Goal: Task Accomplishment & Management: Manage account settings

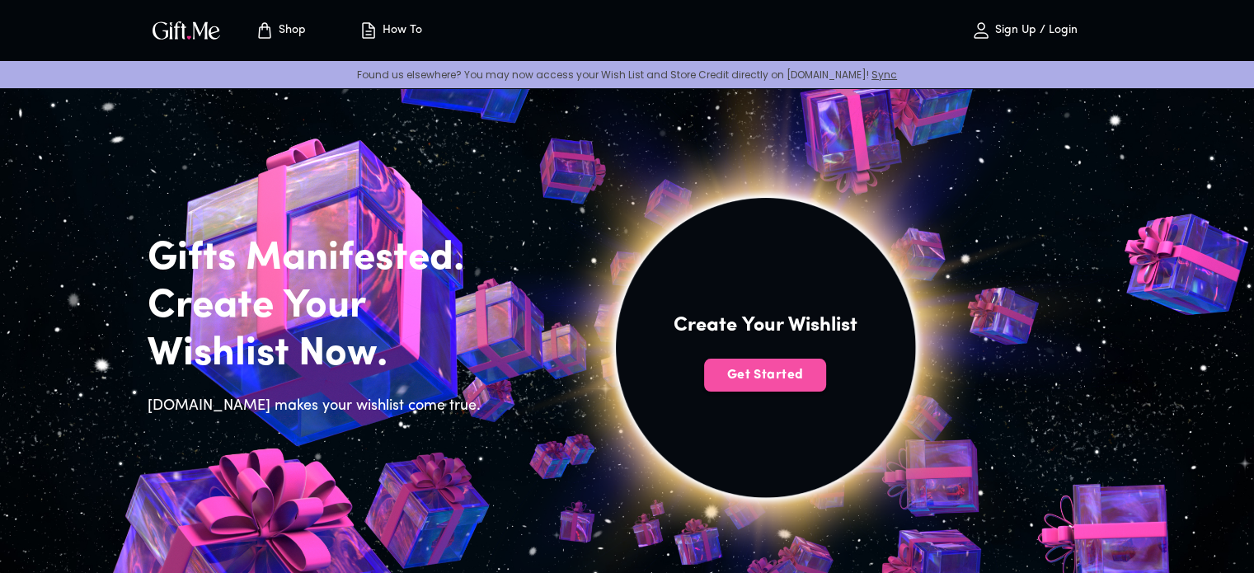
click at [801, 359] on button "Get Started" at bounding box center [765, 375] width 122 height 33
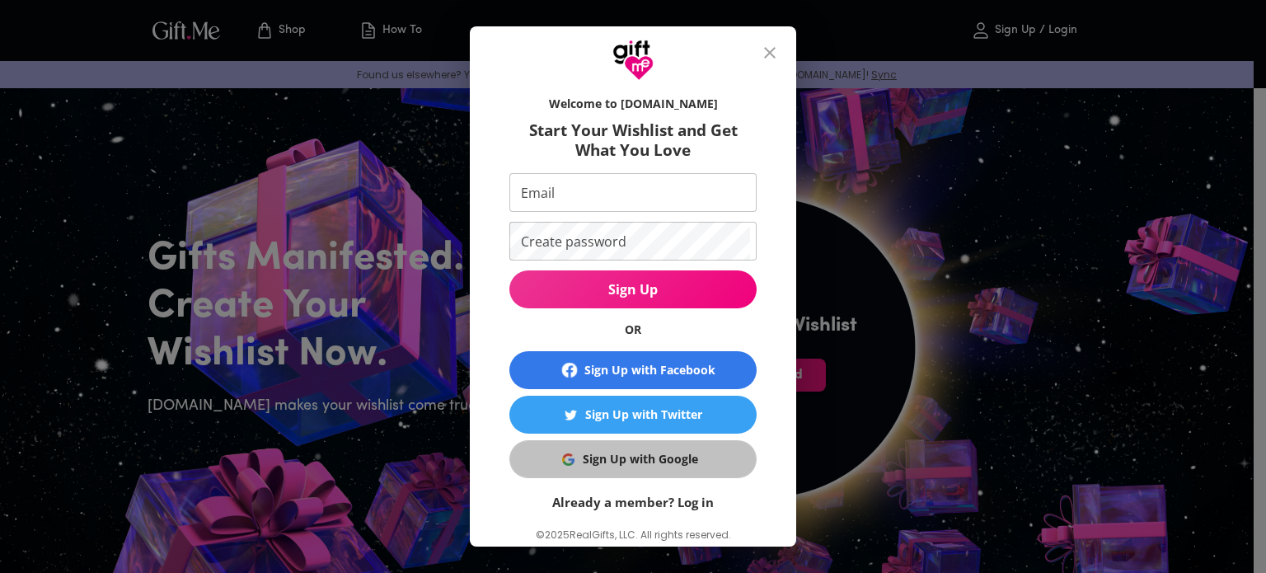
click at [610, 451] on div "Sign Up with Google" at bounding box center [640, 459] width 115 height 18
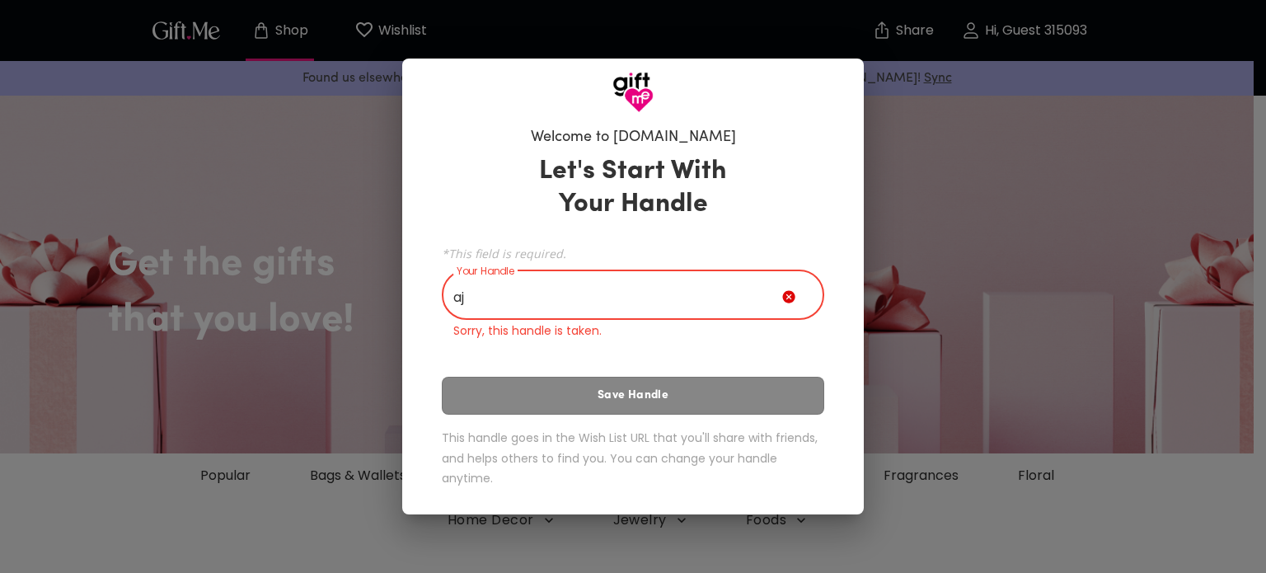
type input "ajldy"
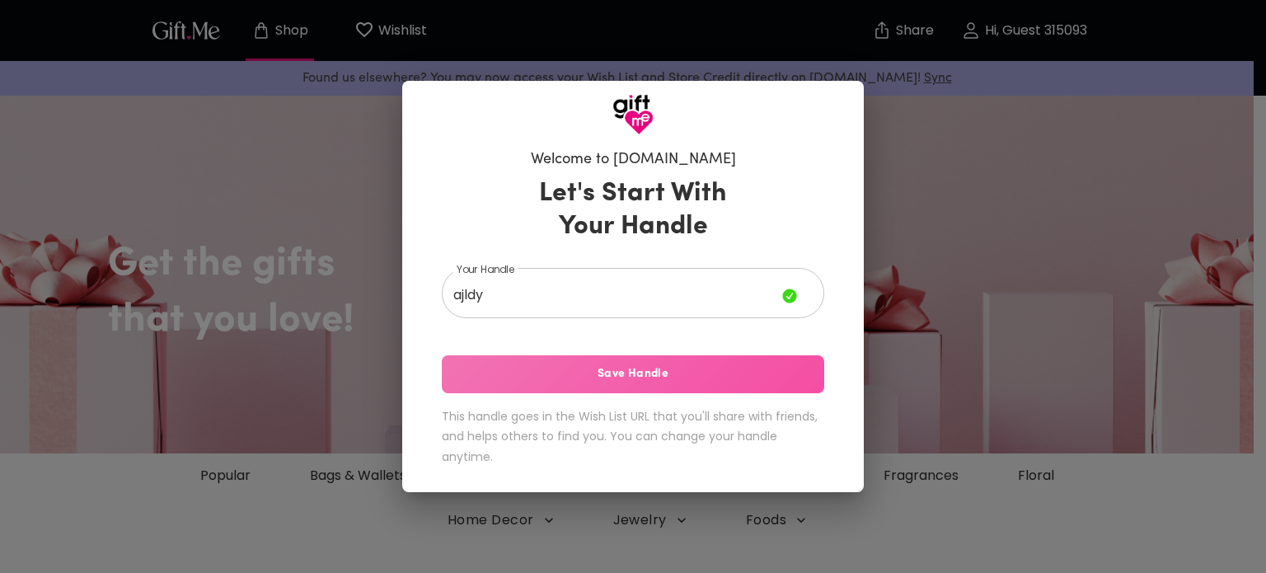
click at [570, 386] on button "Save Handle" at bounding box center [633, 374] width 382 height 38
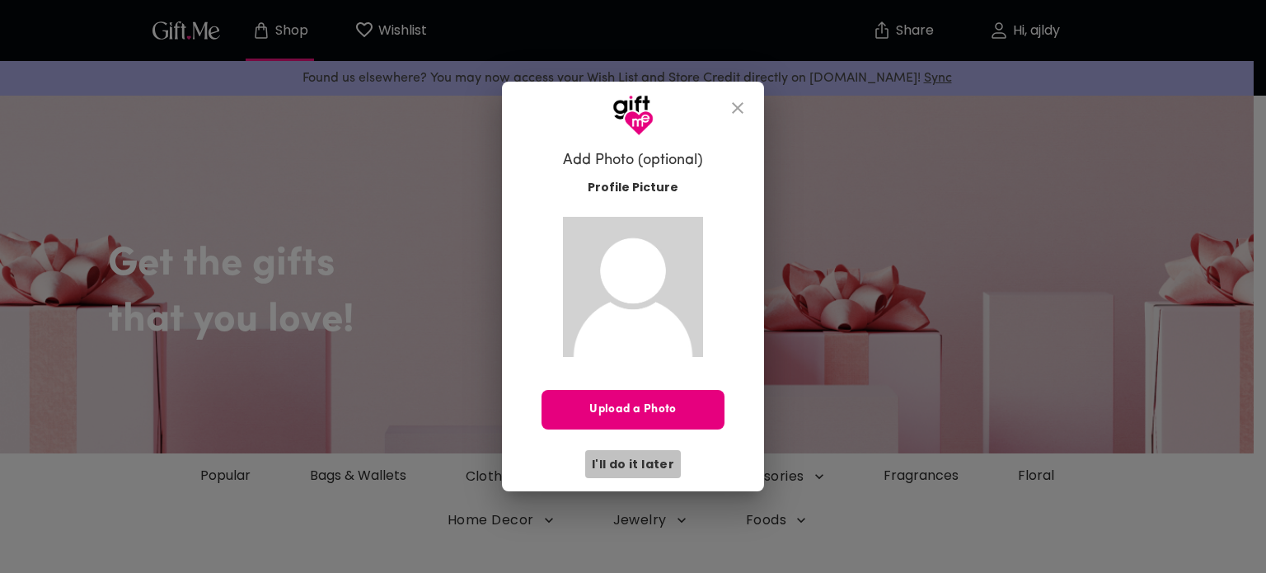
click at [645, 463] on span "I'll do it later" at bounding box center [633, 464] width 82 height 18
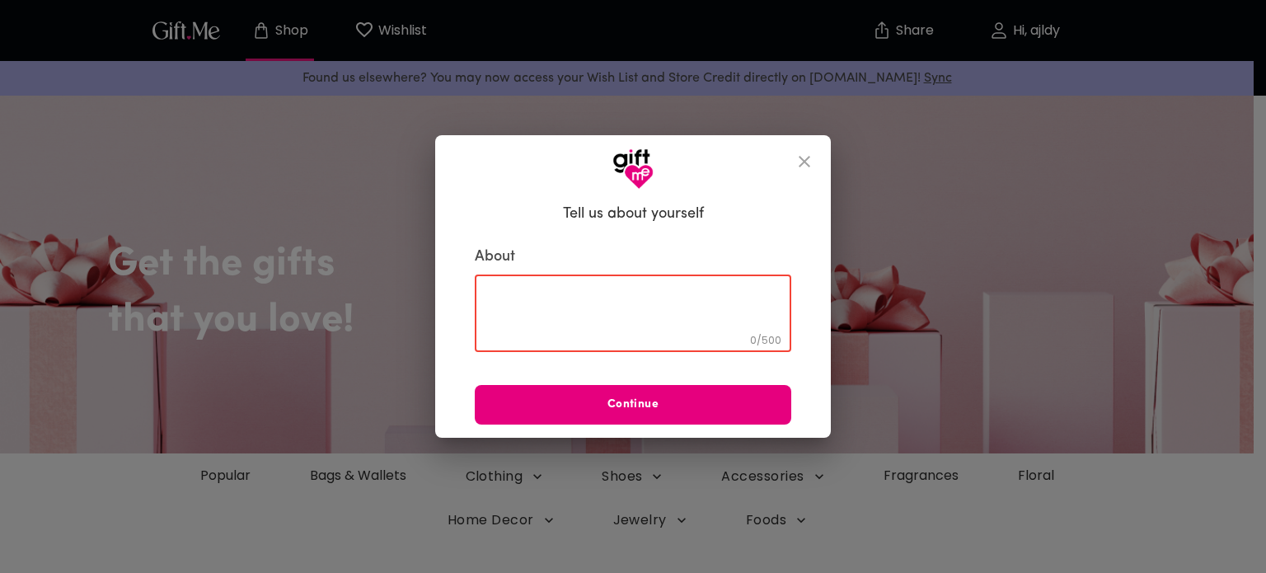
click at [640, 307] on textarea at bounding box center [632, 313] width 293 height 47
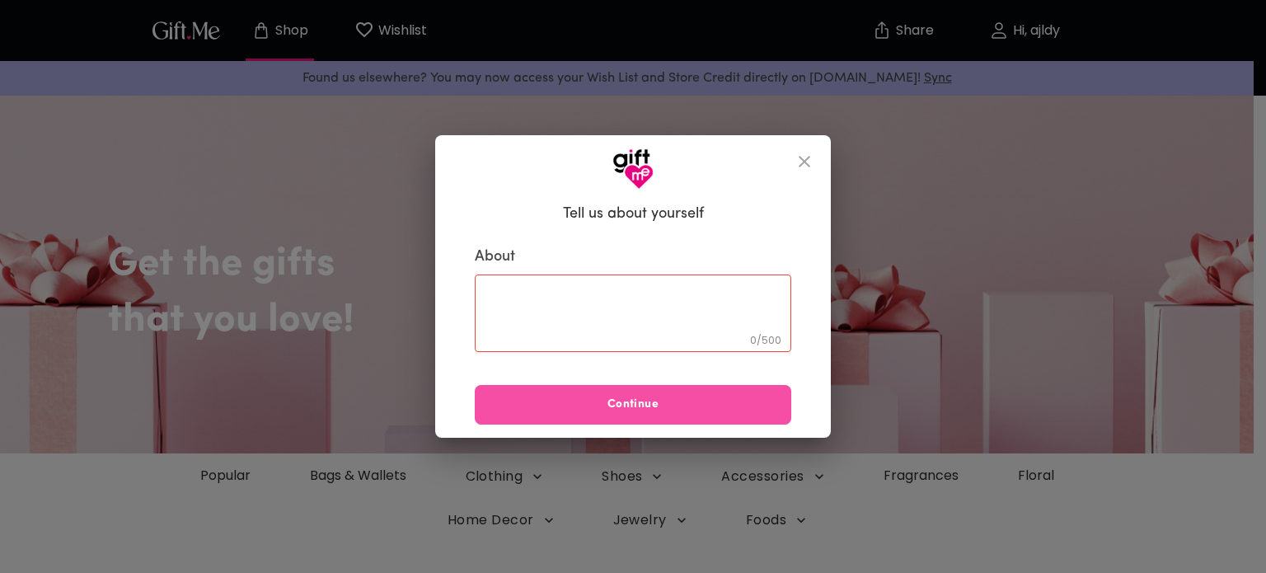
click at [636, 396] on span "Continue" at bounding box center [633, 405] width 316 height 18
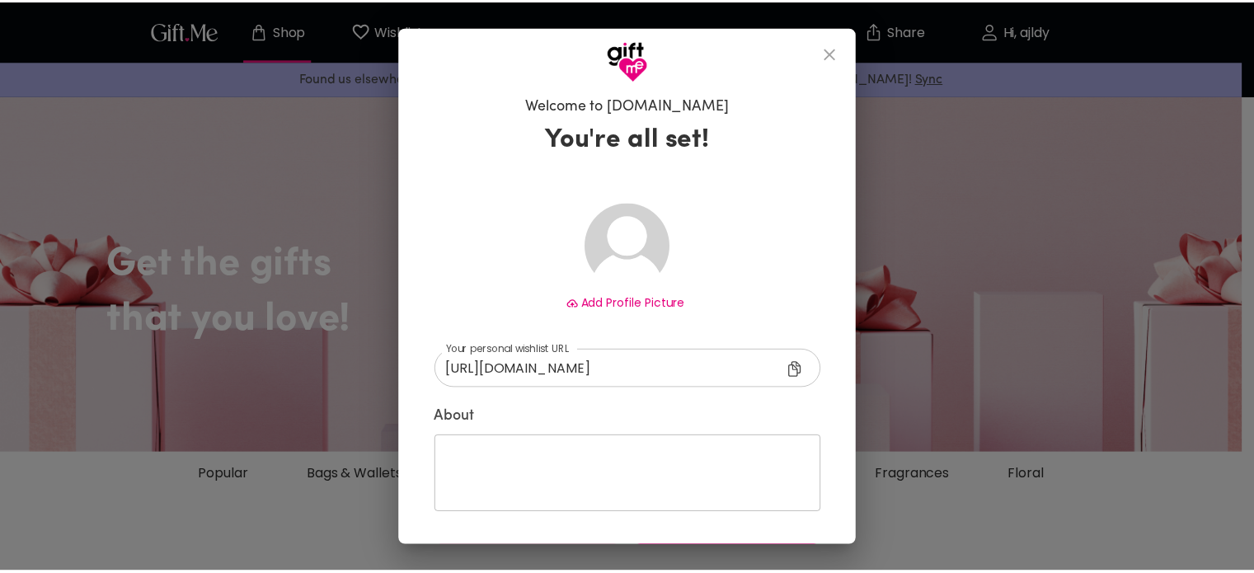
scroll to position [52, 0]
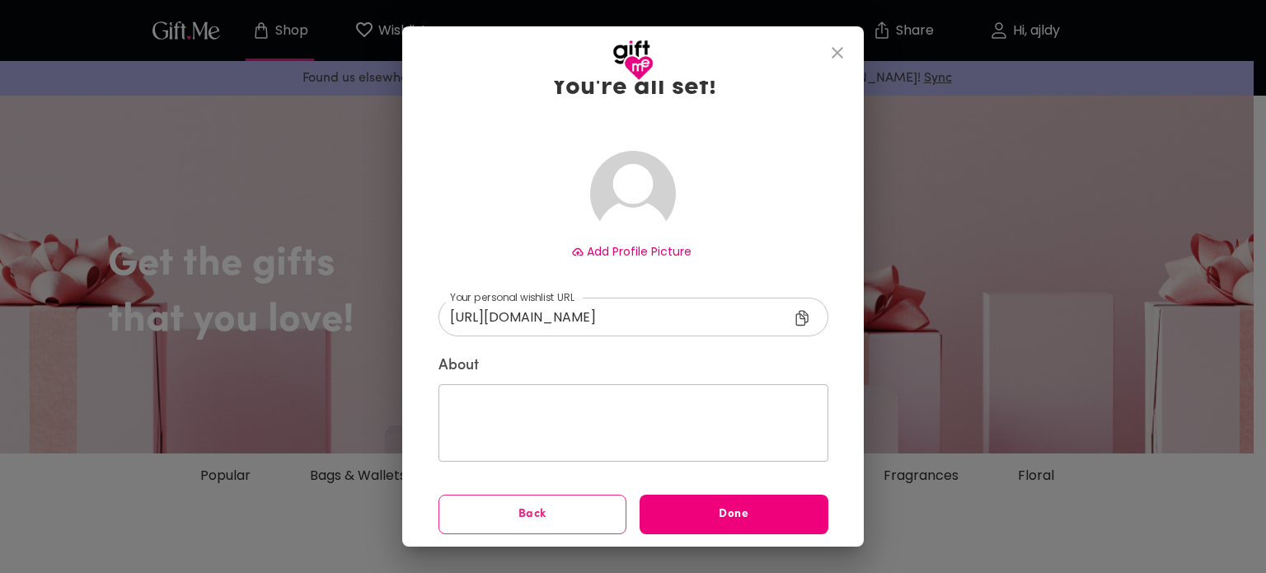
click at [693, 502] on button "Done" at bounding box center [734, 515] width 189 height 40
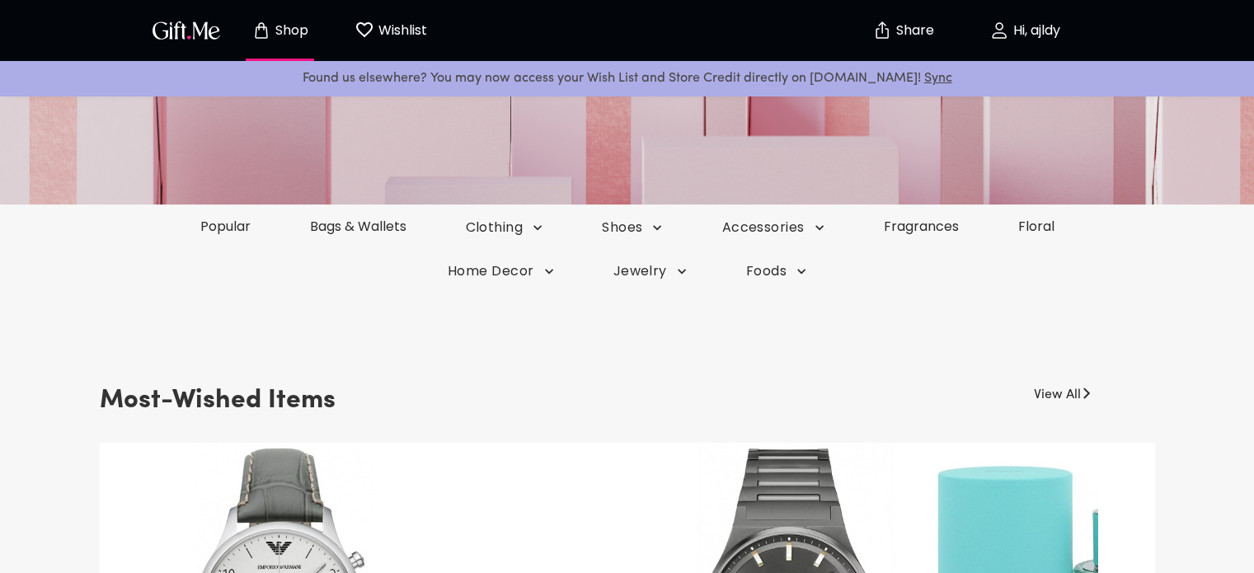
scroll to position [250, 0]
